Goal: Navigation & Orientation: Find specific page/section

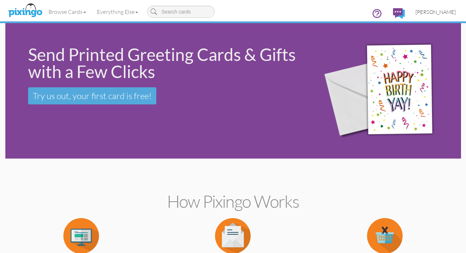
click at [429, 11] on span "[PERSON_NAME]" at bounding box center [435, 12] width 40 height 6
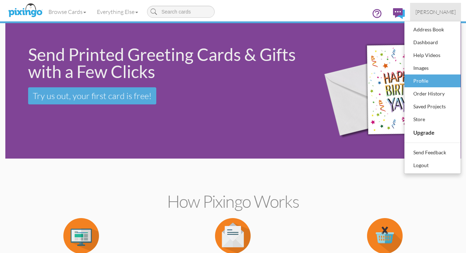
click at [418, 80] on div "Profile" at bounding box center [432, 80] width 42 height 11
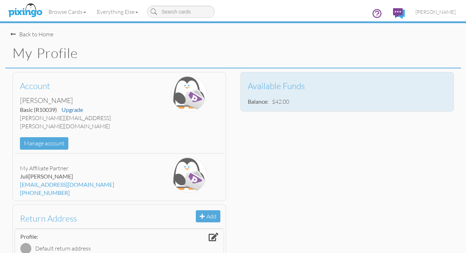
click at [265, 86] on h3 "Available Funds" at bounding box center [344, 85] width 193 height 9
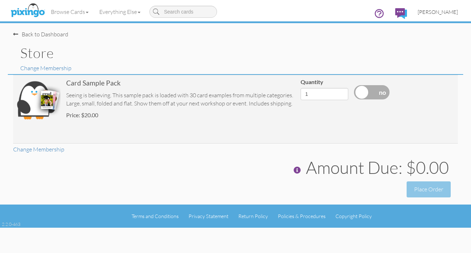
click at [431, 12] on span "[PERSON_NAME]" at bounding box center [438, 12] width 40 height 6
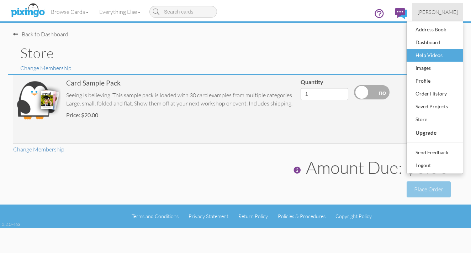
click at [422, 56] on div "Help Videos" at bounding box center [435, 55] width 42 height 11
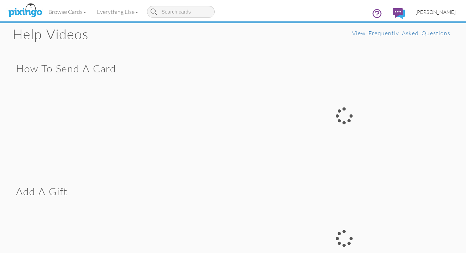
click at [427, 13] on span "[PERSON_NAME]" at bounding box center [435, 12] width 40 height 6
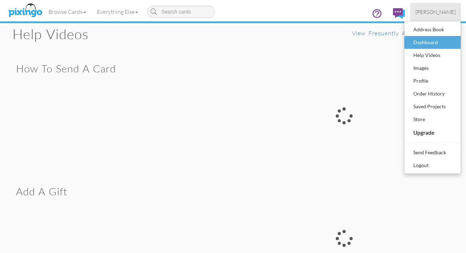
click at [423, 42] on div "Dashboard" at bounding box center [432, 42] width 42 height 11
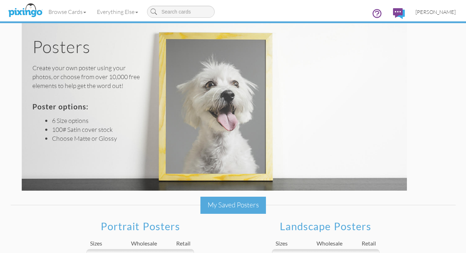
click at [428, 13] on span "[PERSON_NAME]" at bounding box center [435, 12] width 40 height 6
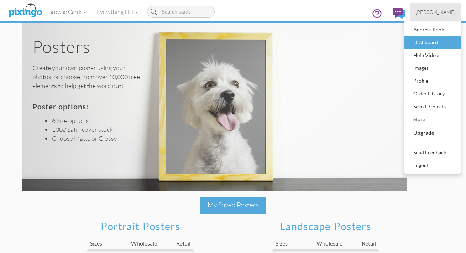
click at [426, 42] on div "Dashboard" at bounding box center [432, 42] width 42 height 11
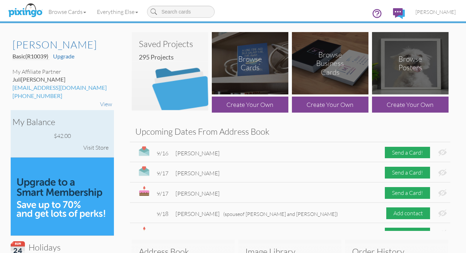
click at [95, 155] on div "Visit Store" at bounding box center [96, 147] width 32 height 15
